Goal: Communication & Community: Answer question/provide support

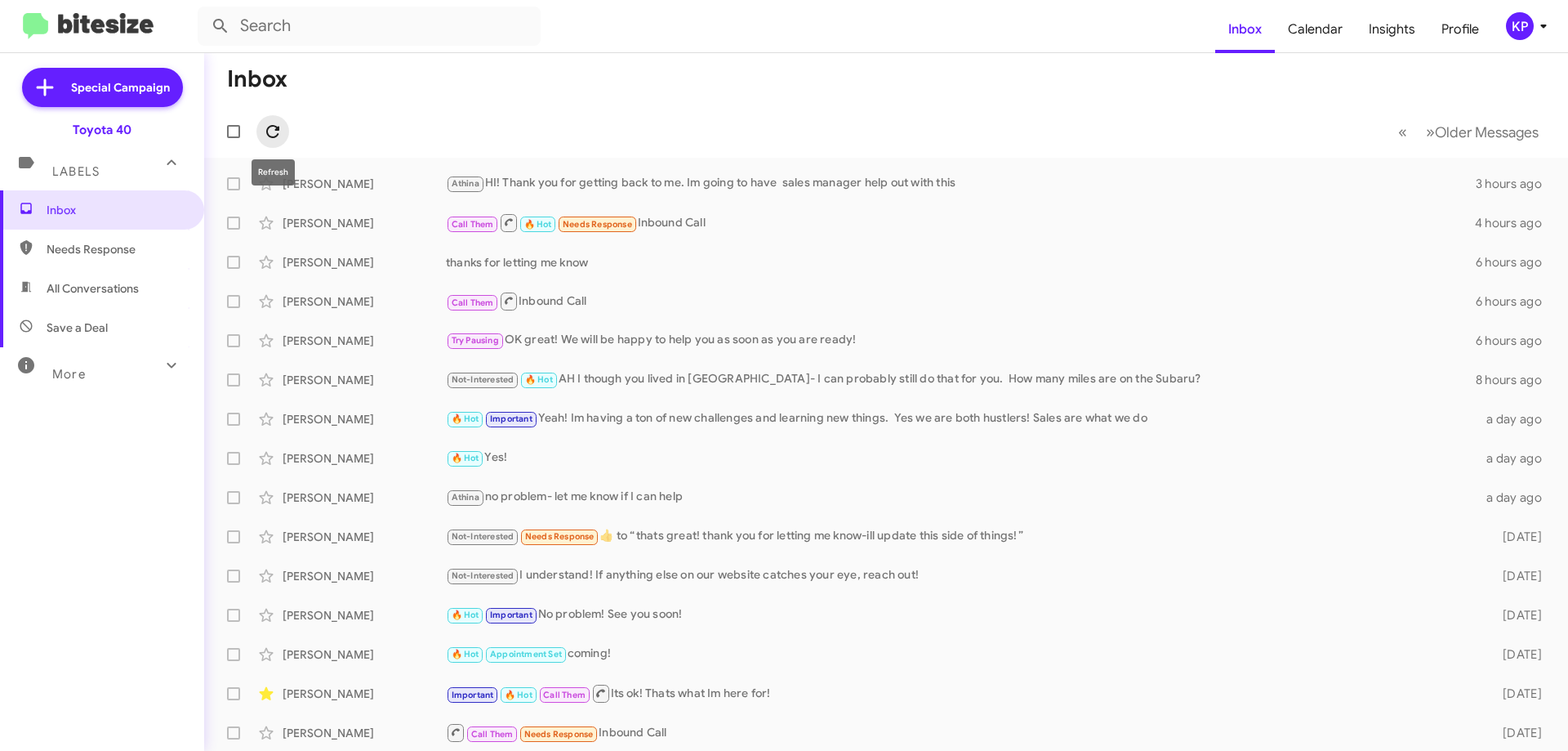
click at [258, 138] on span at bounding box center [272, 132] width 33 height 20
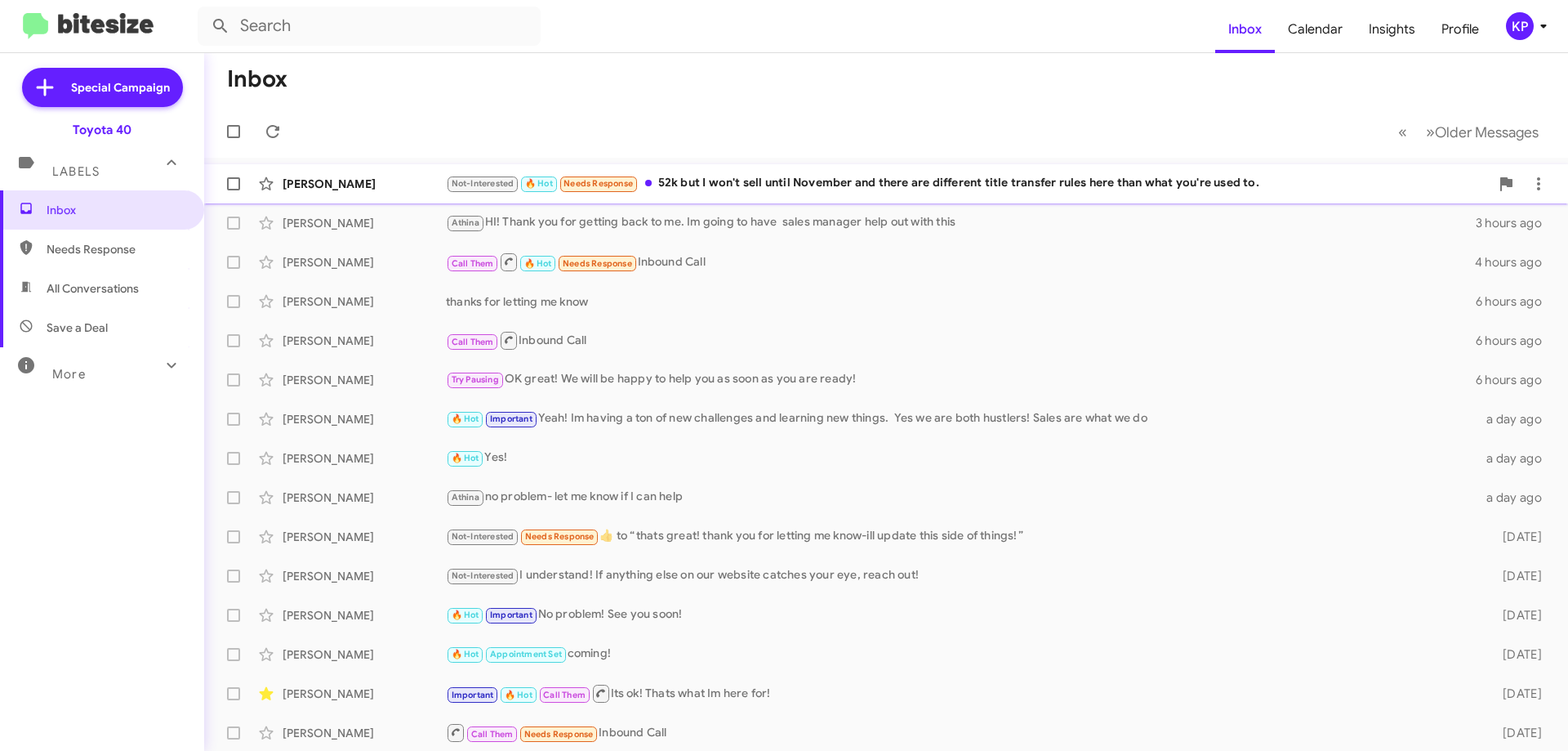
click at [710, 193] on div "Not-Interested 🔥 Hot Needs Response 52k but I won't sell until November and the…" at bounding box center [968, 183] width 1044 height 19
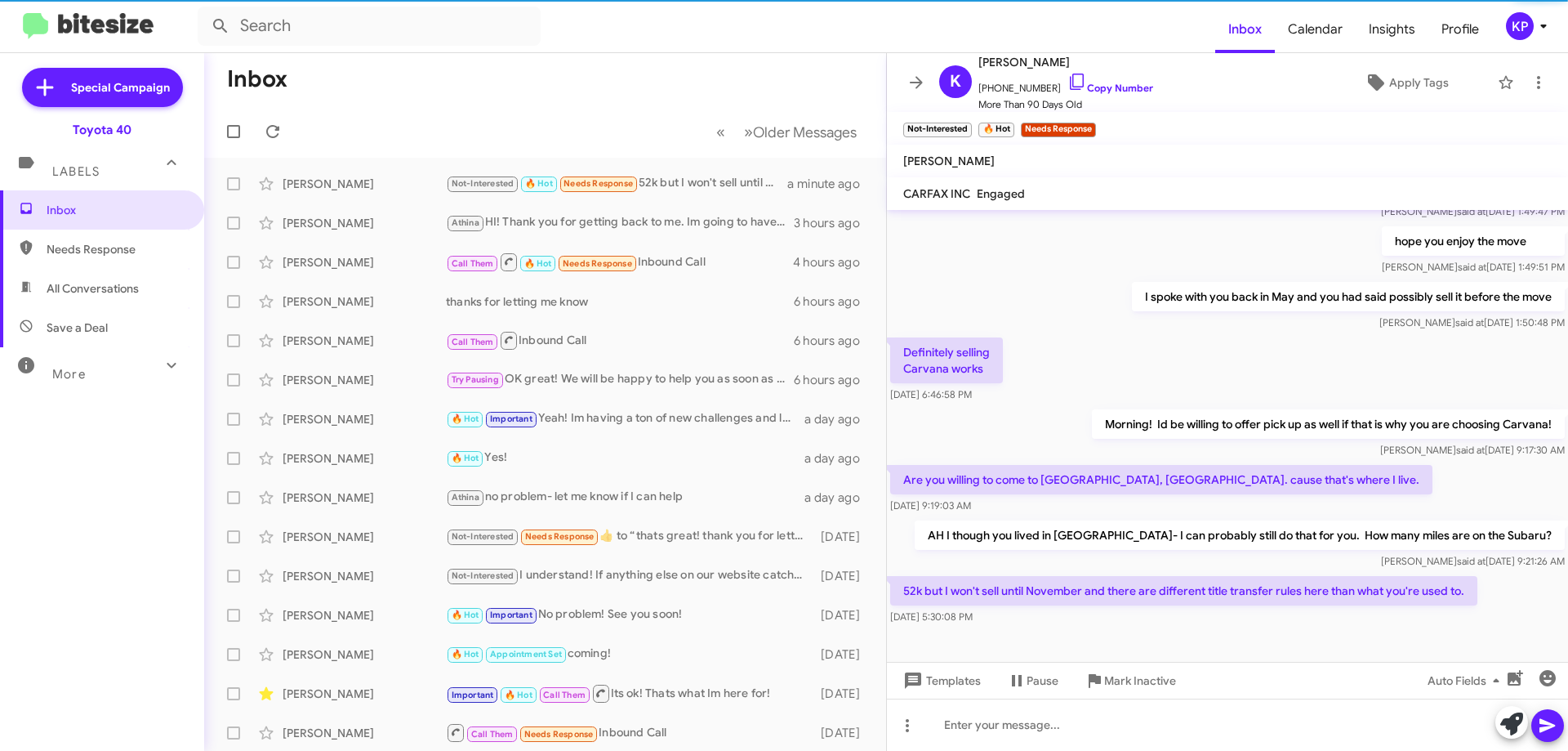
scroll to position [212, 0]
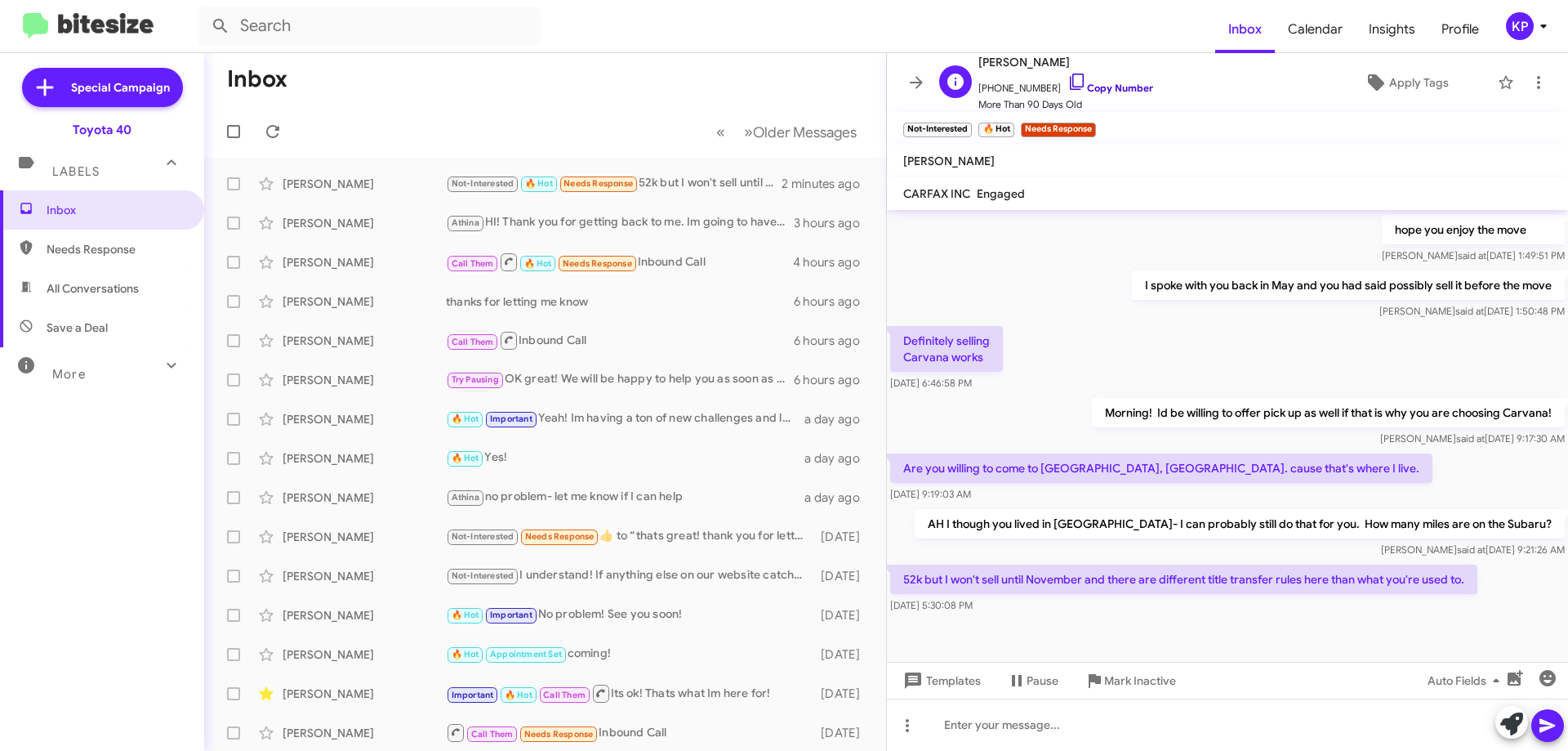
click at [1117, 85] on link "Copy Number" at bounding box center [1110, 87] width 86 height 12
drag, startPoint x: 1200, startPoint y: 579, endPoint x: 1340, endPoint y: 648, distance: 156.1
click at [1418, 581] on p "52k but I won't sell until November and there are different title transfer rule…" at bounding box center [1183, 579] width 587 height 29
click at [1315, 653] on div at bounding box center [1226, 639] width 681 height 45
drag, startPoint x: 904, startPoint y: 579, endPoint x: 1468, endPoint y: 581, distance: 564.0
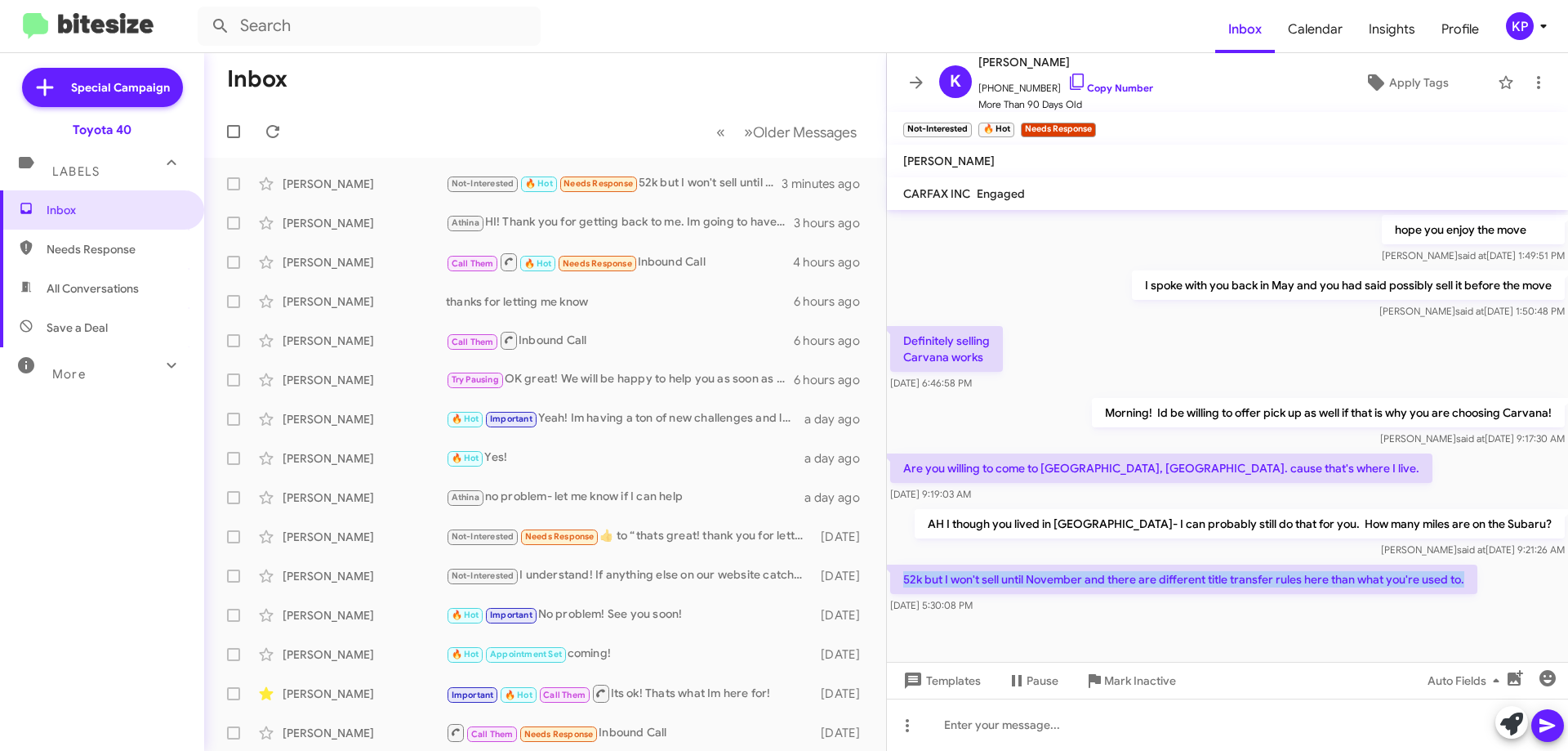
click at [1468, 581] on p "52k but I won't sell until November and there are different title transfer rule…" at bounding box center [1183, 579] width 587 height 29
copy p "52k but I won't sell until November and there are different title transfer rule…"
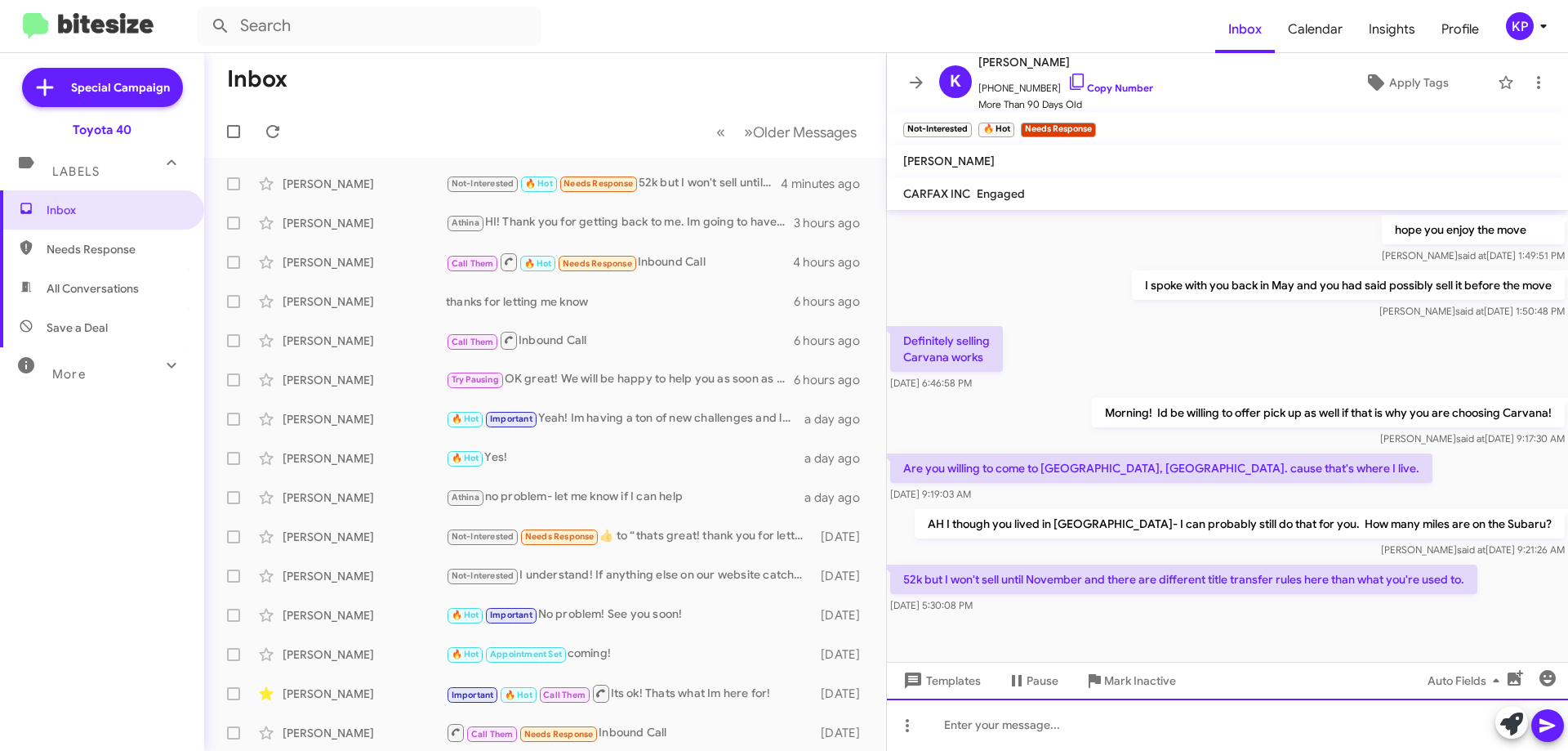
click at [1043, 721] on div at bounding box center [1226, 724] width 681 height 52
paste div
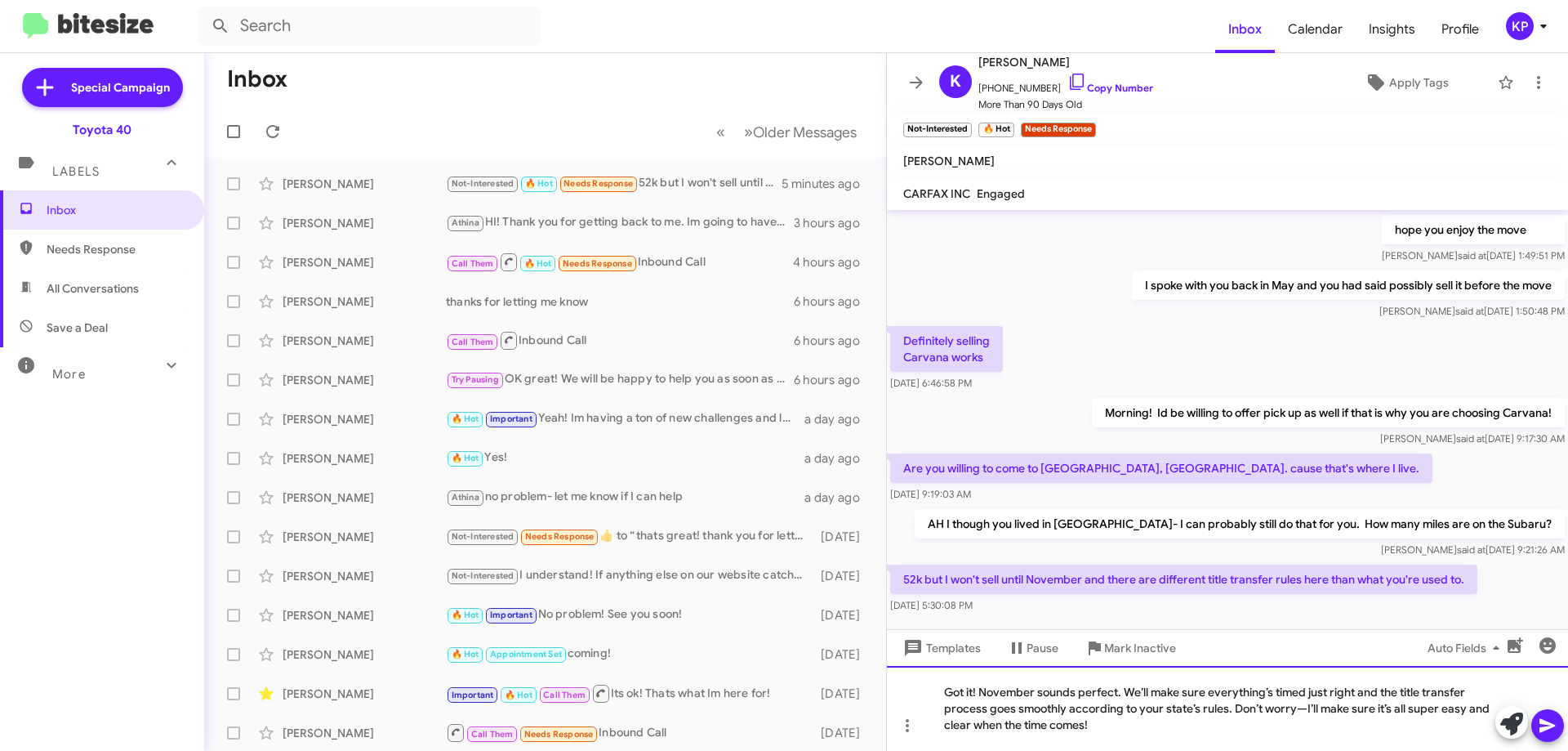
click at [1305, 709] on div "Got it! November sounds perfect. We’ll make sure everything’s timed just right …" at bounding box center [1226, 709] width 681 height 85
click at [1542, 722] on icon at bounding box center [1547, 726] width 16 height 14
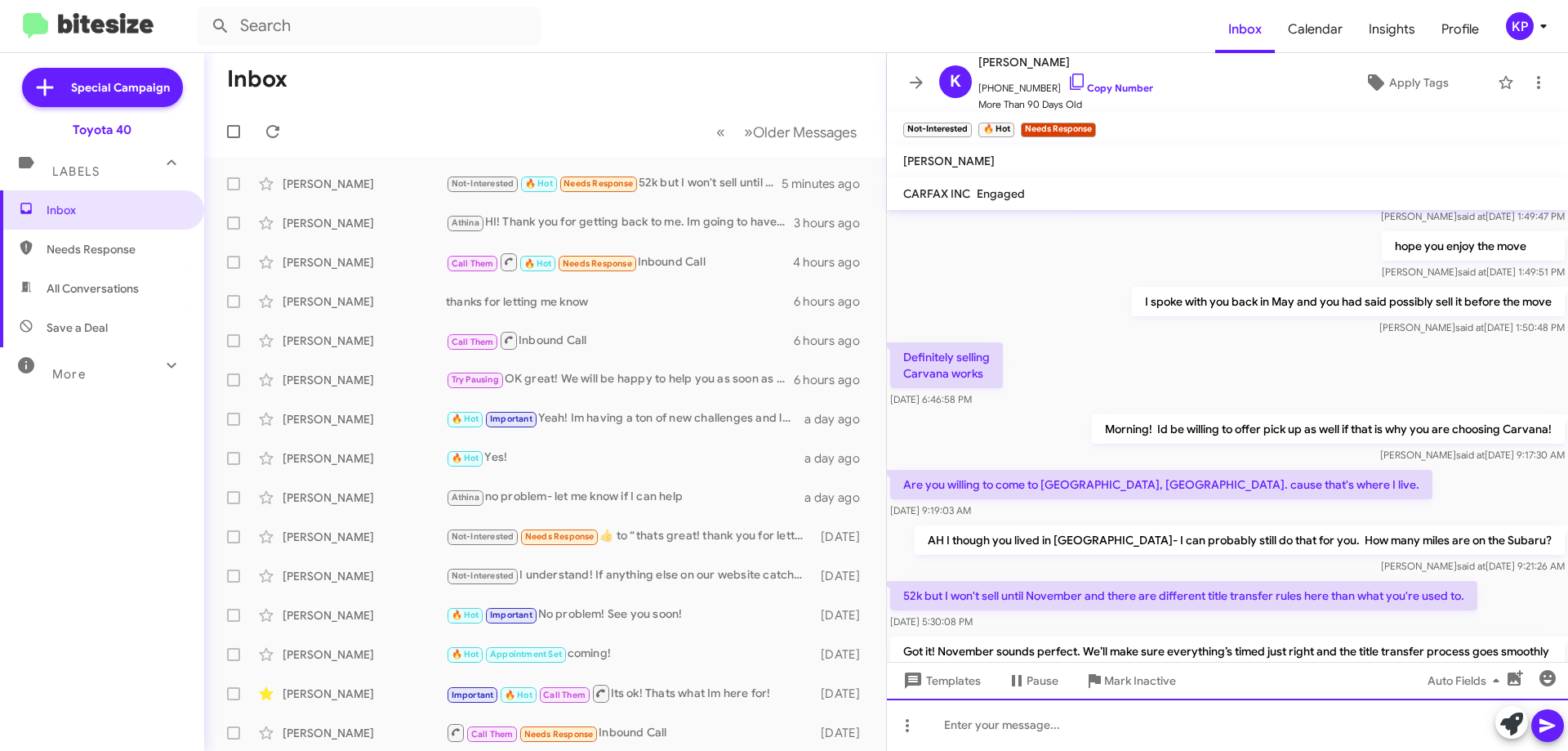
scroll to position [287, 0]
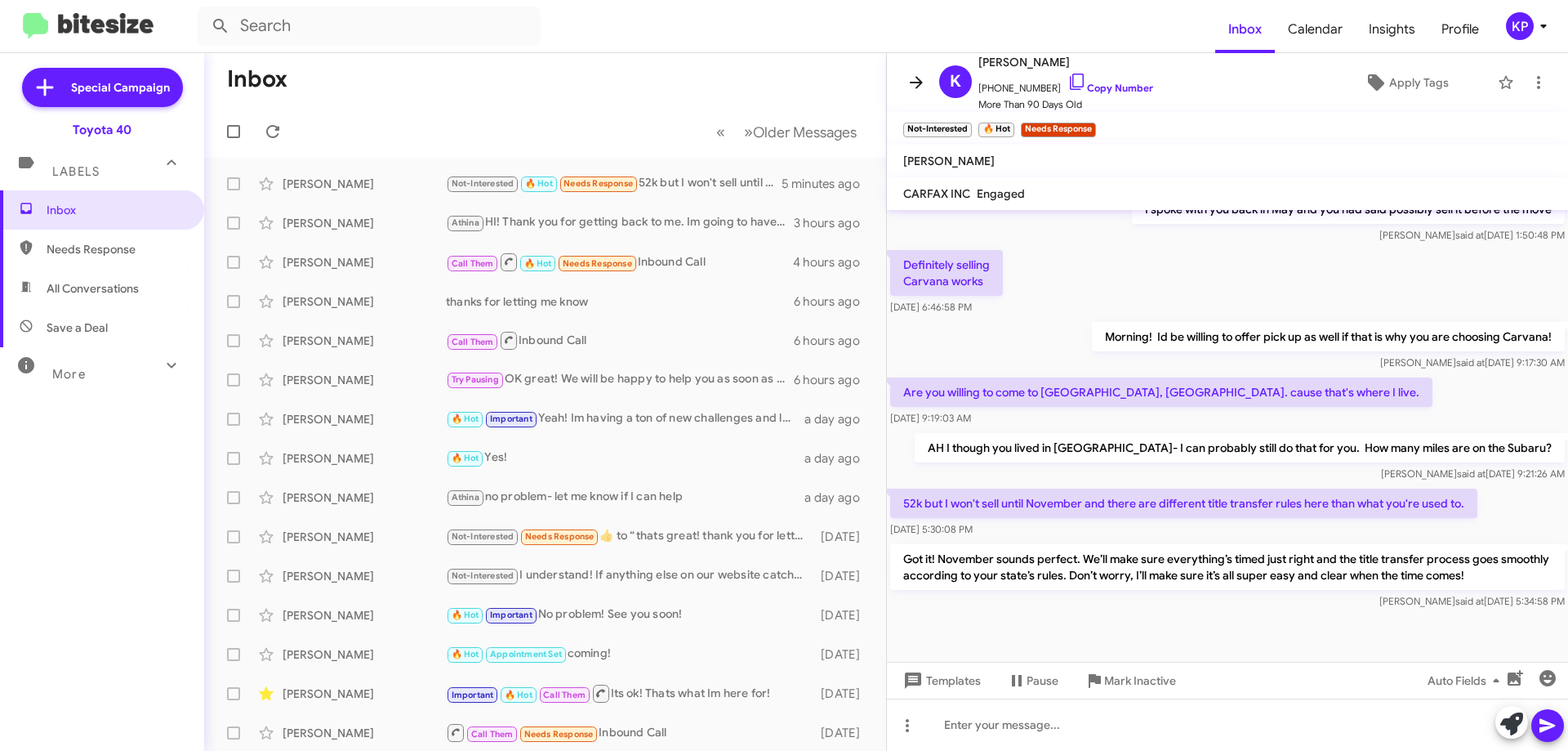
click at [910, 84] on icon at bounding box center [916, 82] width 20 height 20
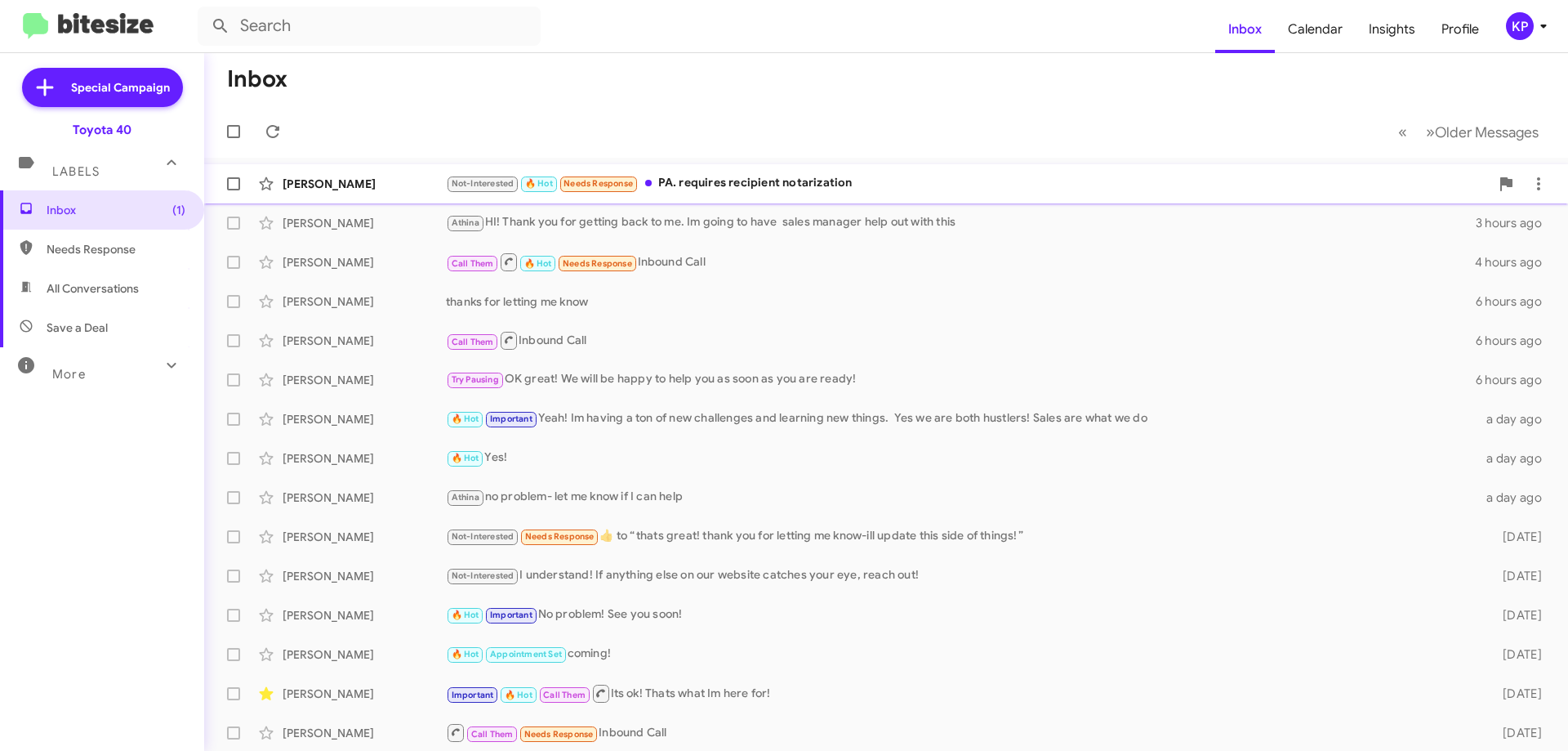
click at [871, 181] on div "Not-Interested 🔥 Hot Needs Response PA. requires recipient notarization" at bounding box center [968, 183] width 1044 height 19
